Goal: Information Seeking & Learning: Learn about a topic

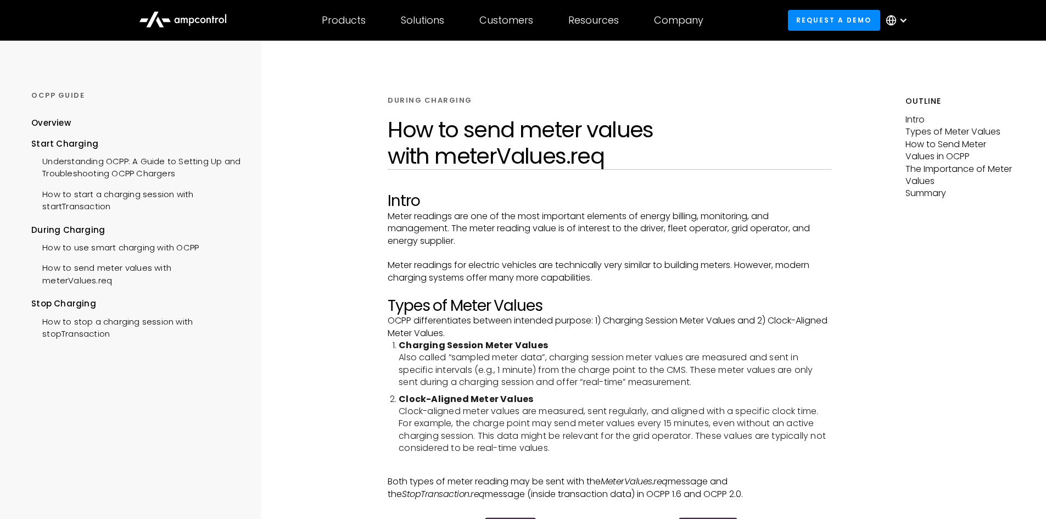
scroll to position [395, 0]
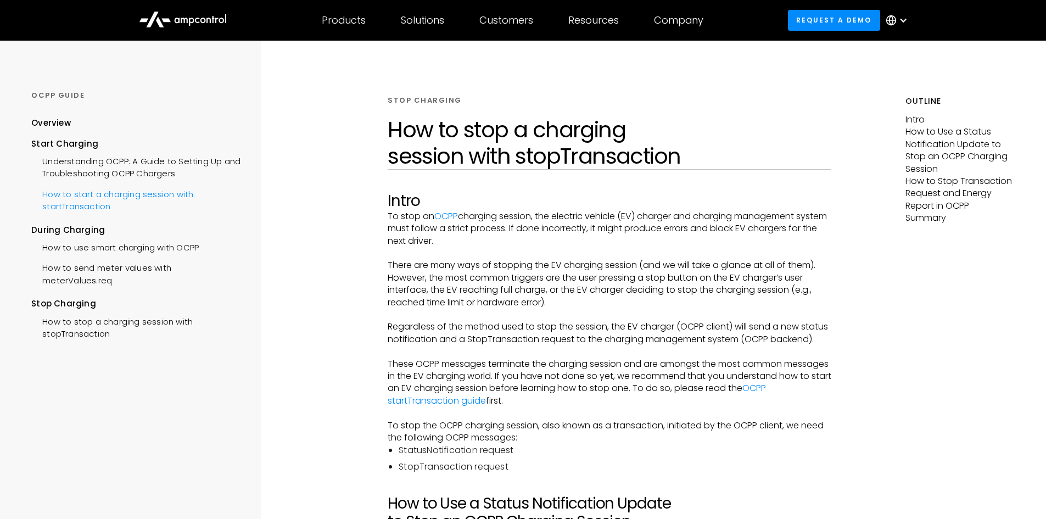
click at [110, 198] on div "How to start a charging session with startTransaction" at bounding box center [135, 199] width 209 height 33
